Goal: Check status: Check status

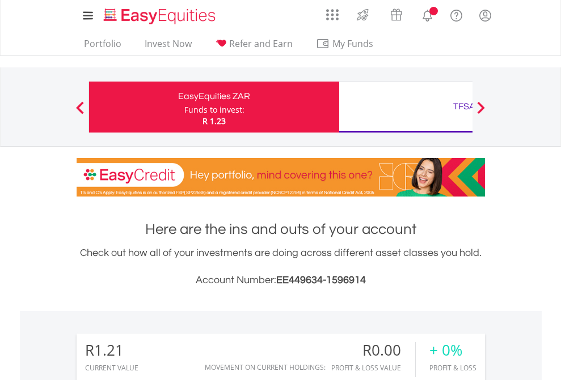
scroll to position [109, 178]
click at [184, 107] on div "Funds to invest:" at bounding box center [214, 109] width 60 height 11
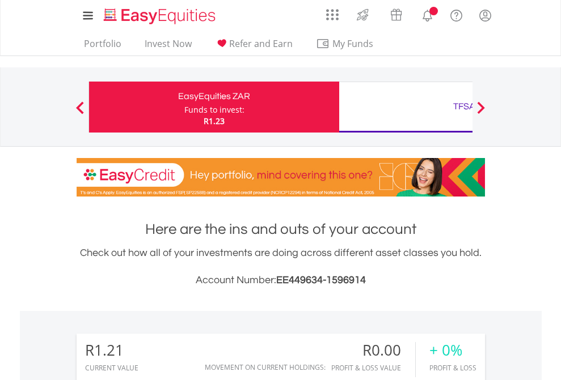
scroll to position [109, 178]
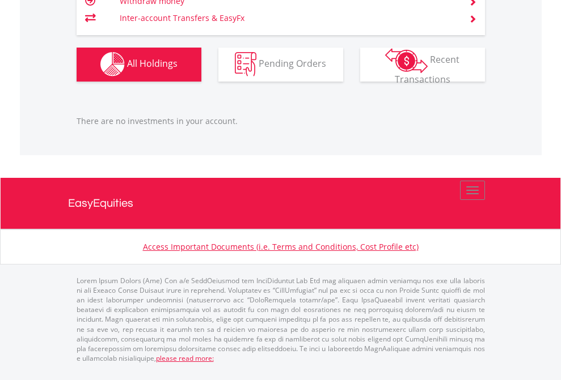
scroll to position [1123, 0]
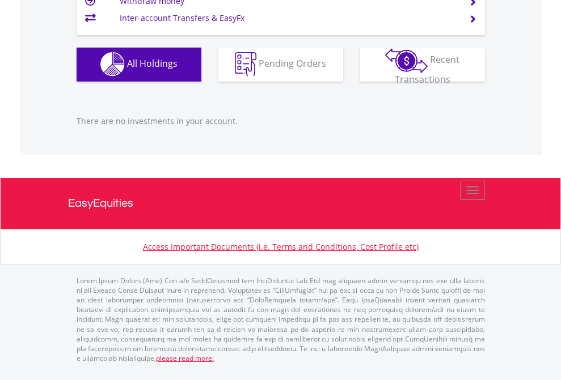
scroll to position [109, 178]
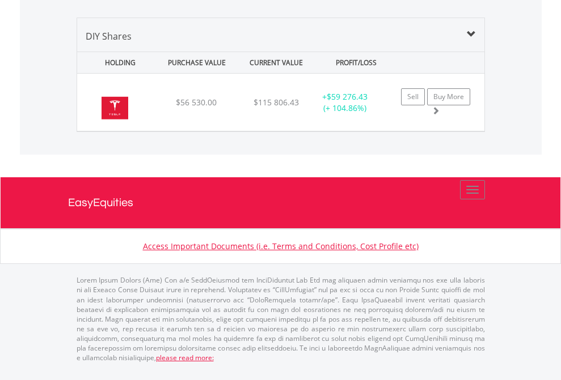
scroll to position [1261, 0]
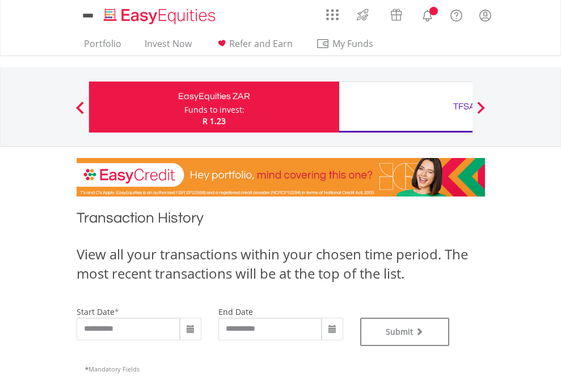
type input "**********"
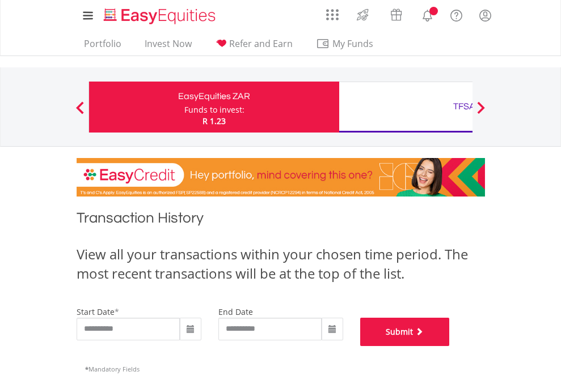
click at [450, 346] on button "Submit" at bounding box center [405, 332] width 90 height 28
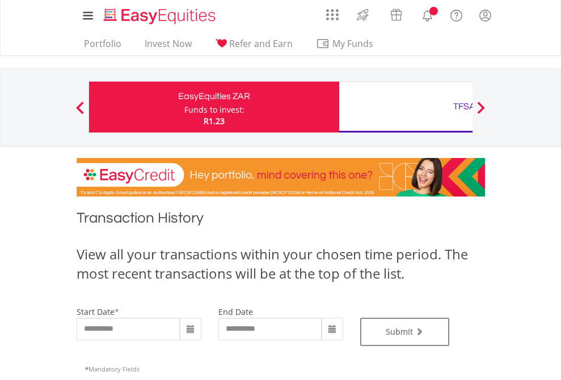
click at [405, 107] on div "TFSA" at bounding box center [464, 107] width 236 height 16
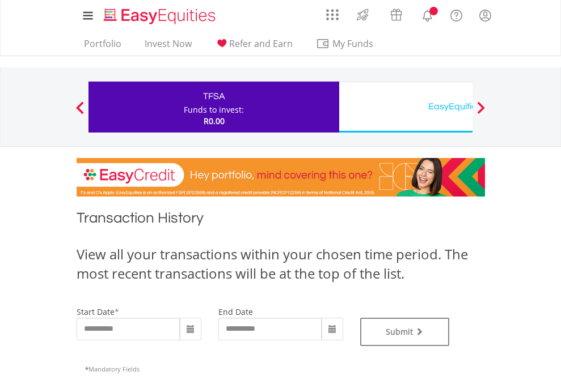
type input "**********"
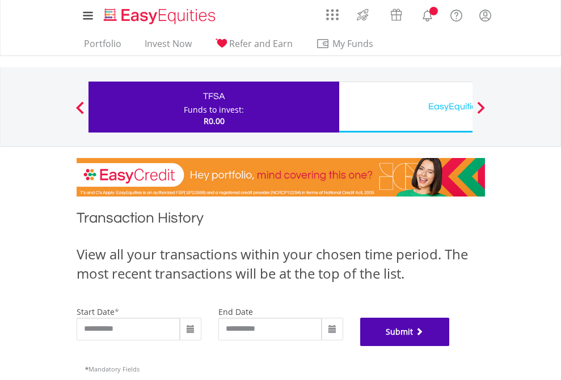
click at [450, 346] on button "Submit" at bounding box center [405, 332] width 90 height 28
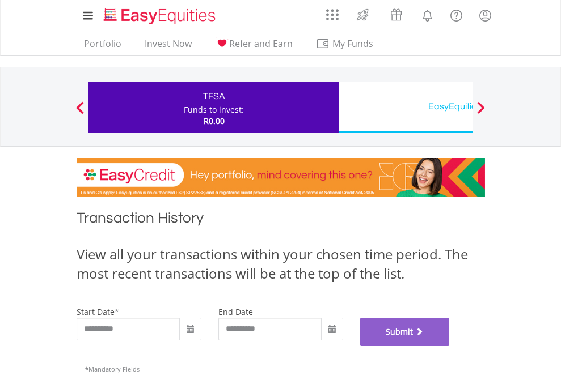
scroll to position [460, 0]
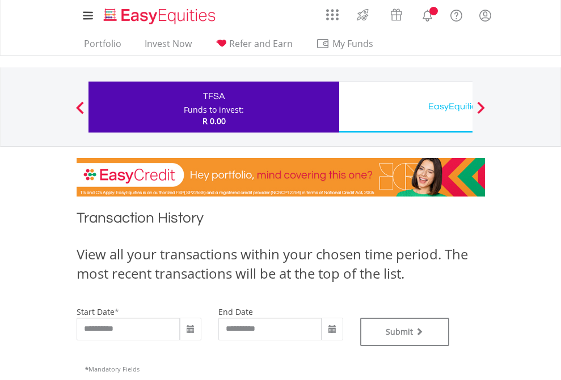
click at [405, 107] on div "EasyEquities USD" at bounding box center [464, 107] width 236 height 16
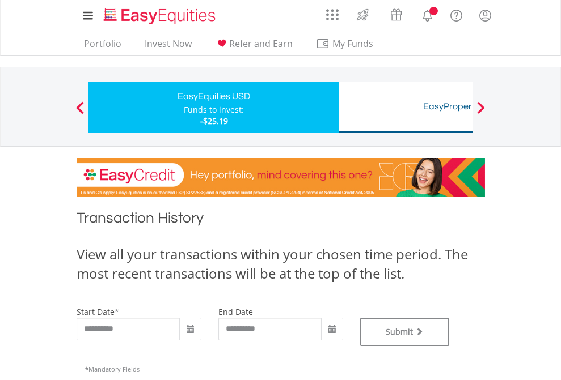
type input "**********"
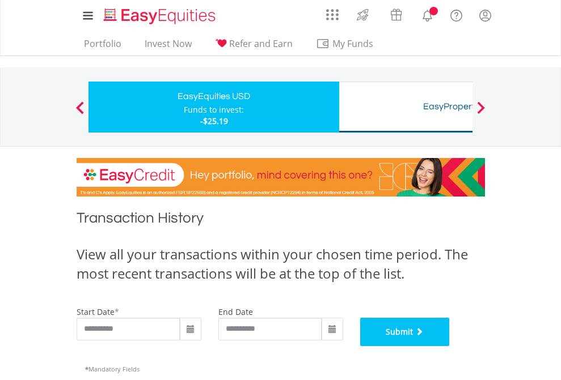
click at [450, 346] on button "Submit" at bounding box center [405, 332] width 90 height 28
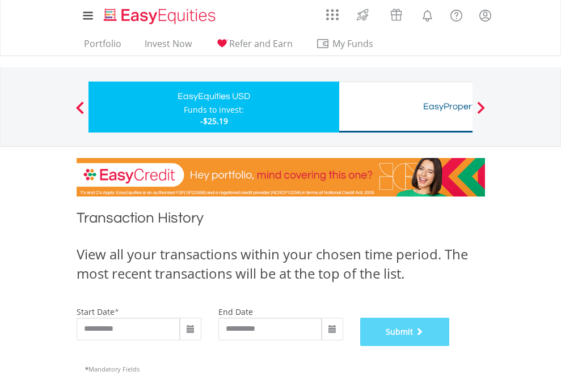
scroll to position [460, 0]
